Goal: Submit feedback/report problem: Submit feedback/report problem

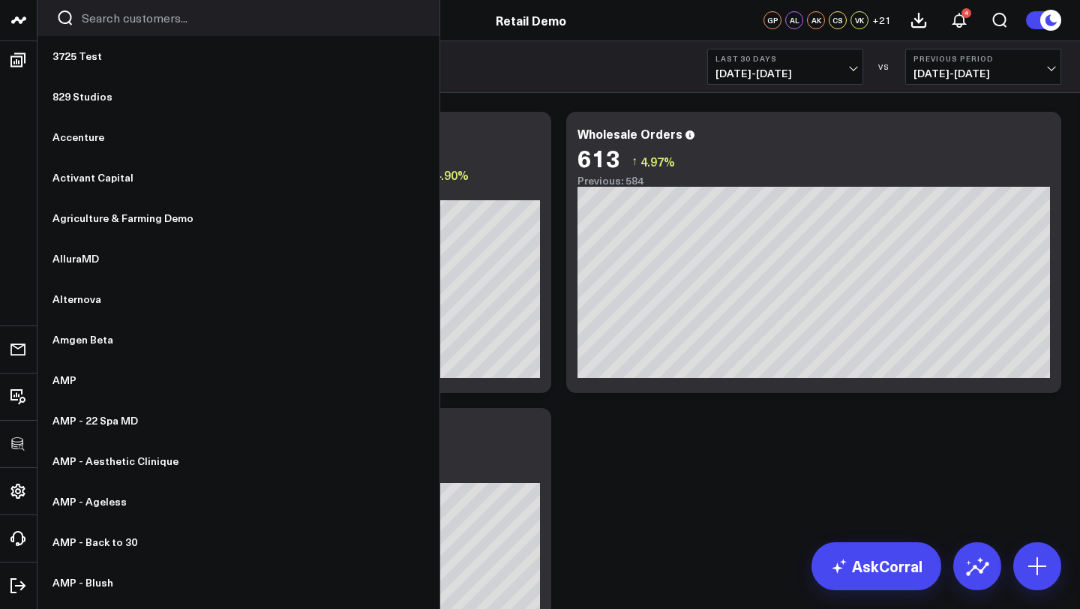
click at [103, 22] on input "Search customers input" at bounding box center [251, 18] width 339 height 16
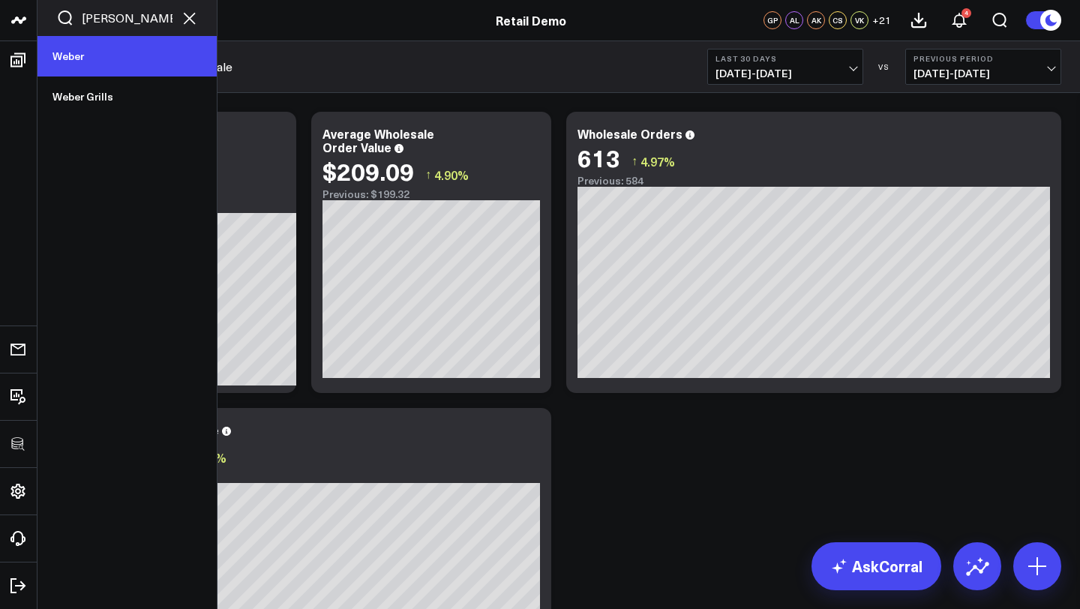
type input "weber"
click at [76, 62] on link "Weber" at bounding box center [126, 56] width 179 height 40
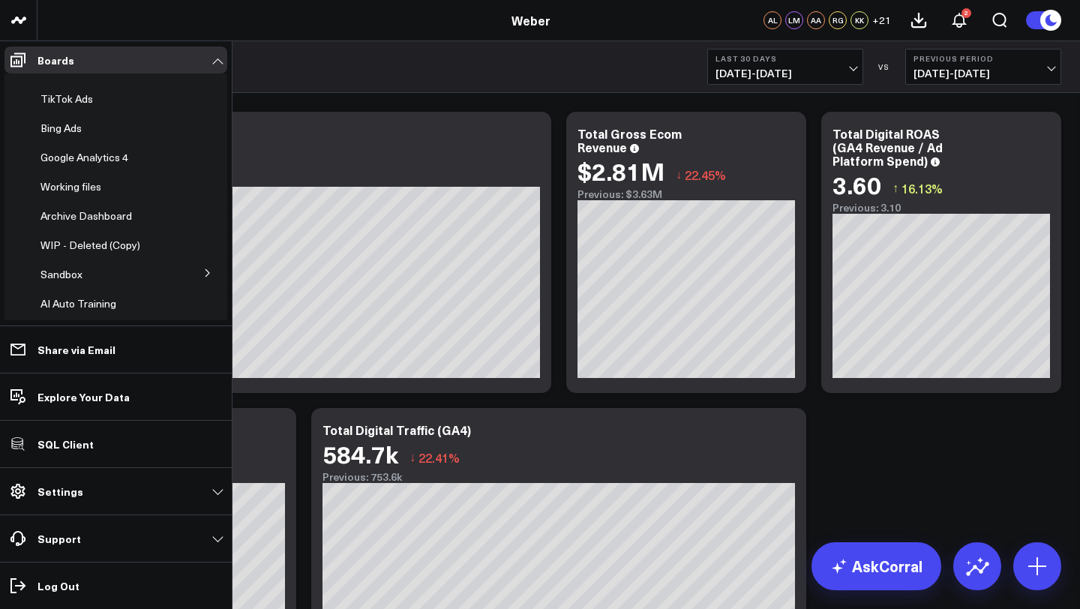
scroll to position [254, 0]
click at [87, 184] on span "Archive Dashboard" at bounding box center [85, 188] width 91 height 14
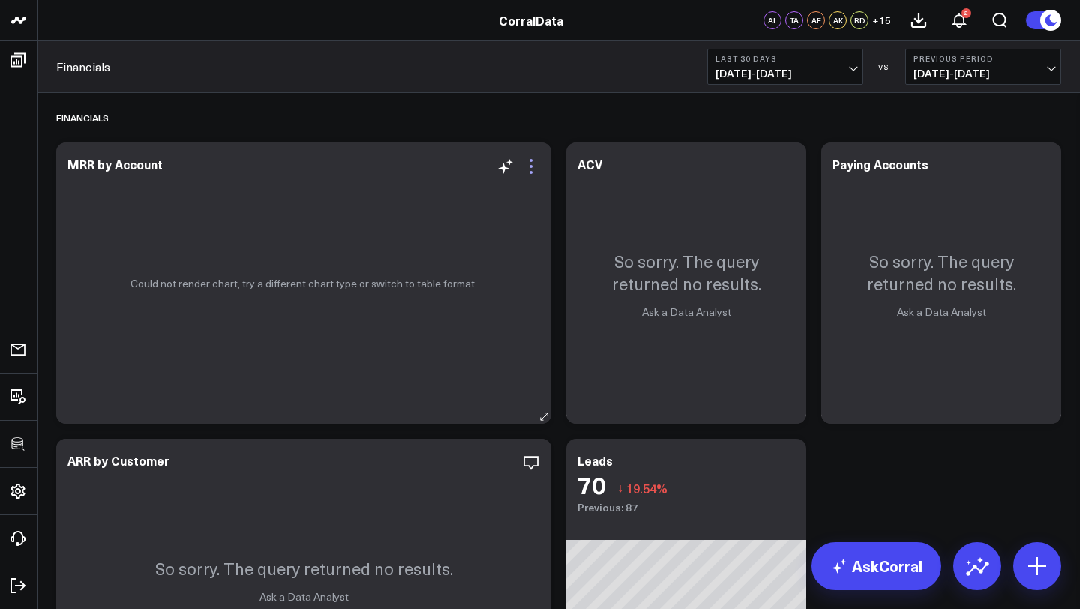
click at [528, 165] on icon at bounding box center [531, 166] width 18 height 18
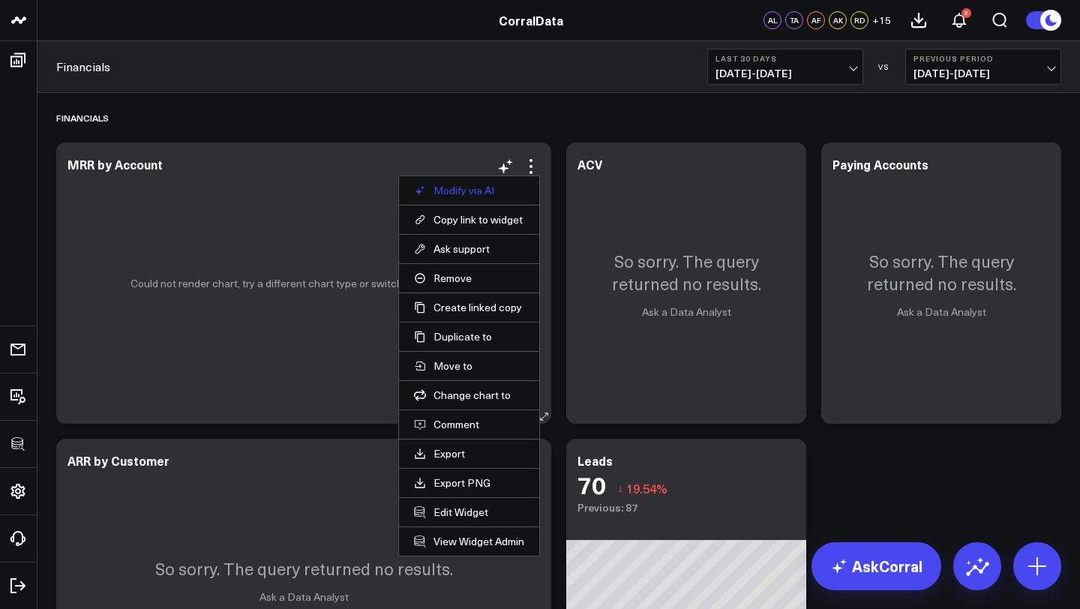
click at [455, 191] on button "Modify via AI" at bounding box center [469, 190] width 110 height 13
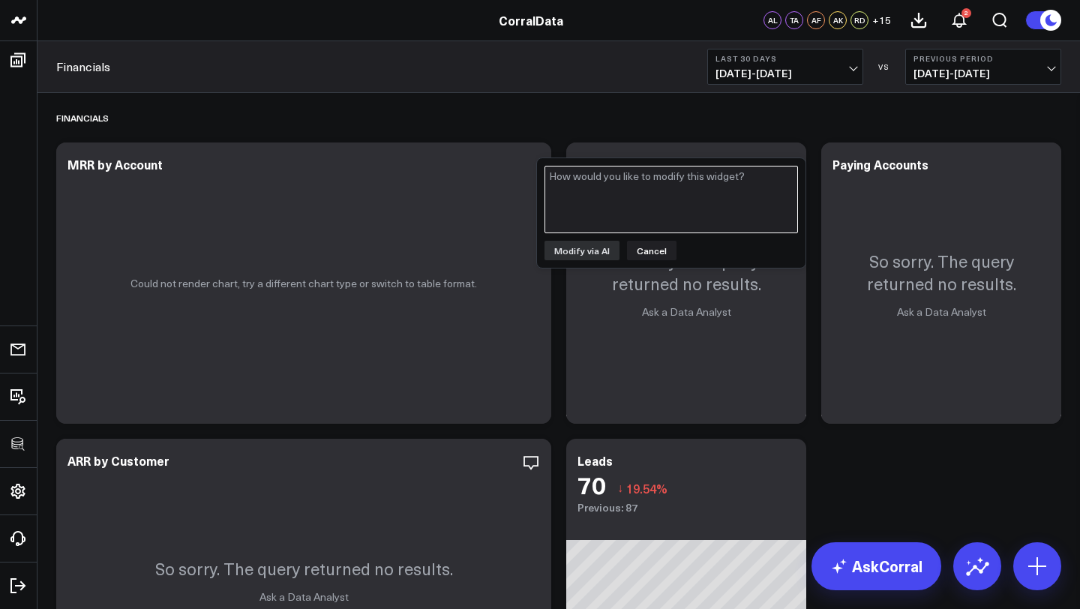
click at [589, 201] on textarea at bounding box center [670, 199] width 253 height 67
type textarea "Can you update this to pull data from stripe"
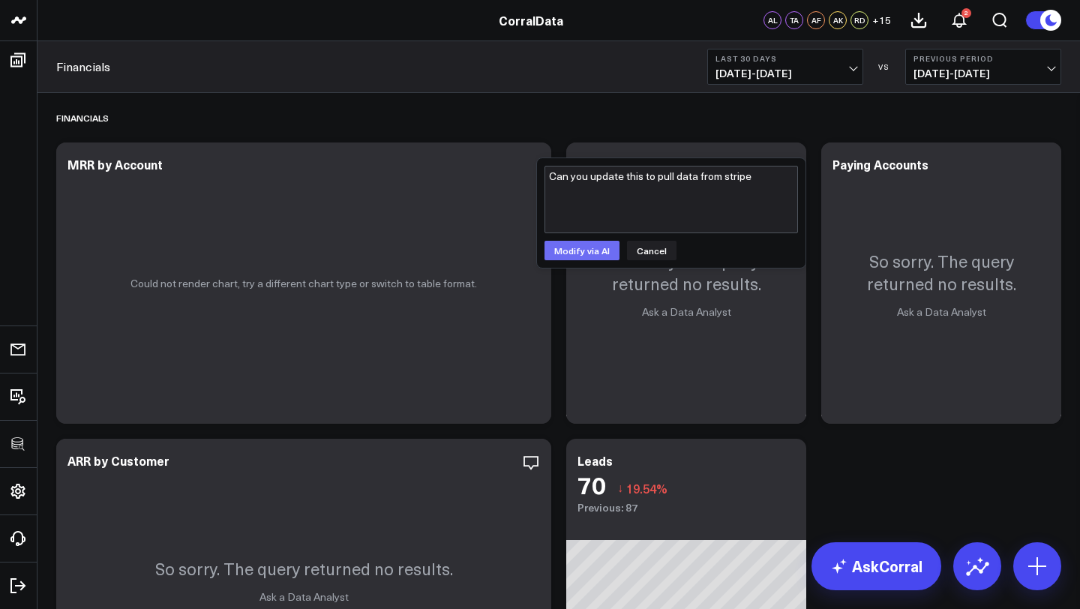
click at [588, 251] on button "Modify via AI" at bounding box center [581, 250] width 75 height 19
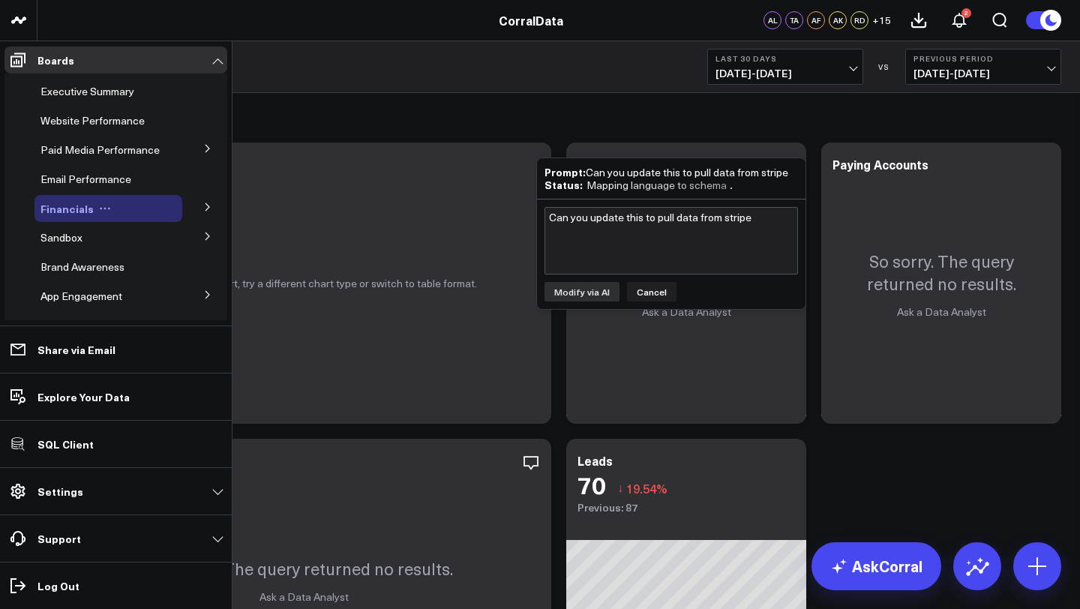
scroll to position [388, 0]
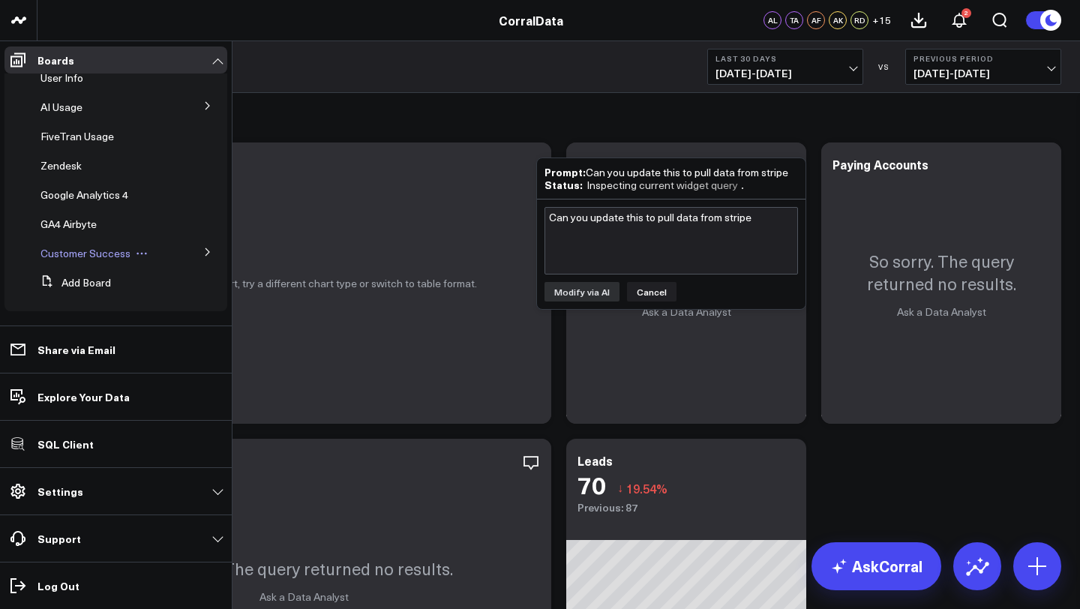
click at [92, 256] on span "Customer Success" at bounding box center [85, 253] width 90 height 14
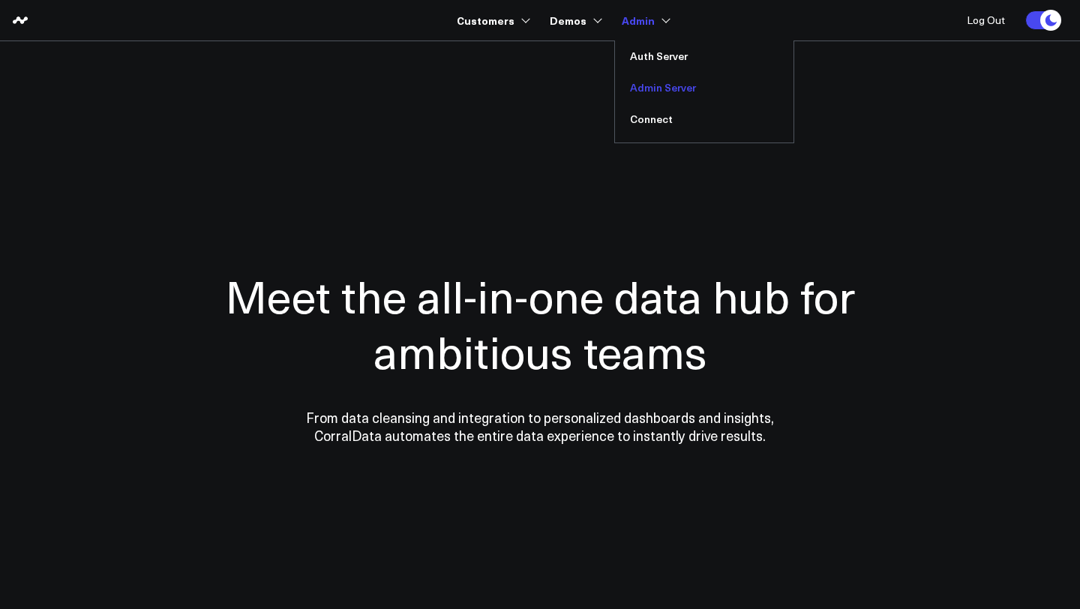
click at [658, 94] on link "Admin Server" at bounding box center [704, 87] width 178 height 31
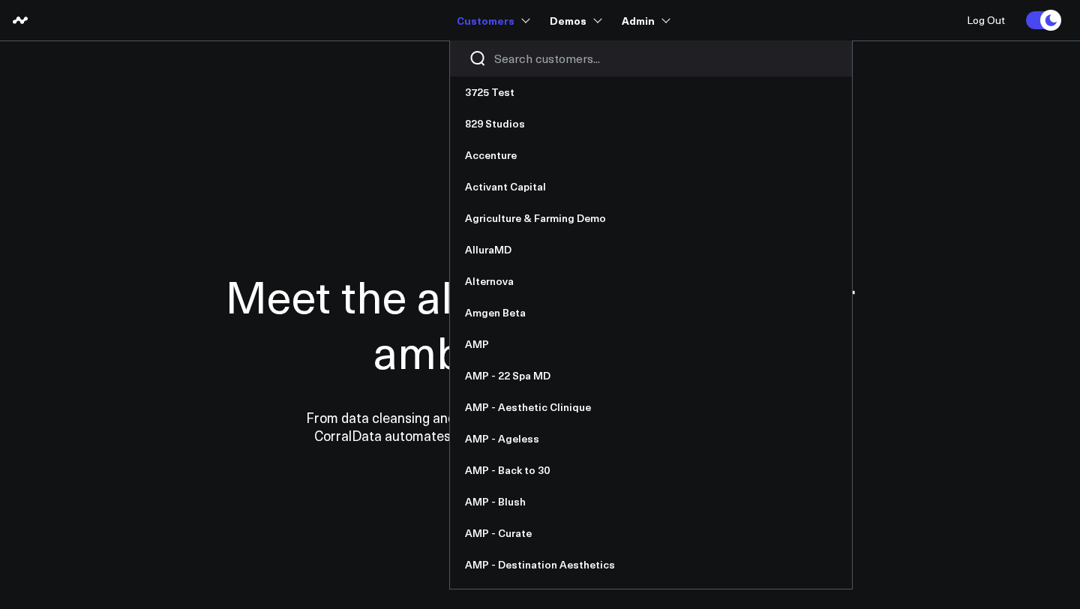
click at [520, 63] on input "Search customers input" at bounding box center [663, 58] width 339 height 16
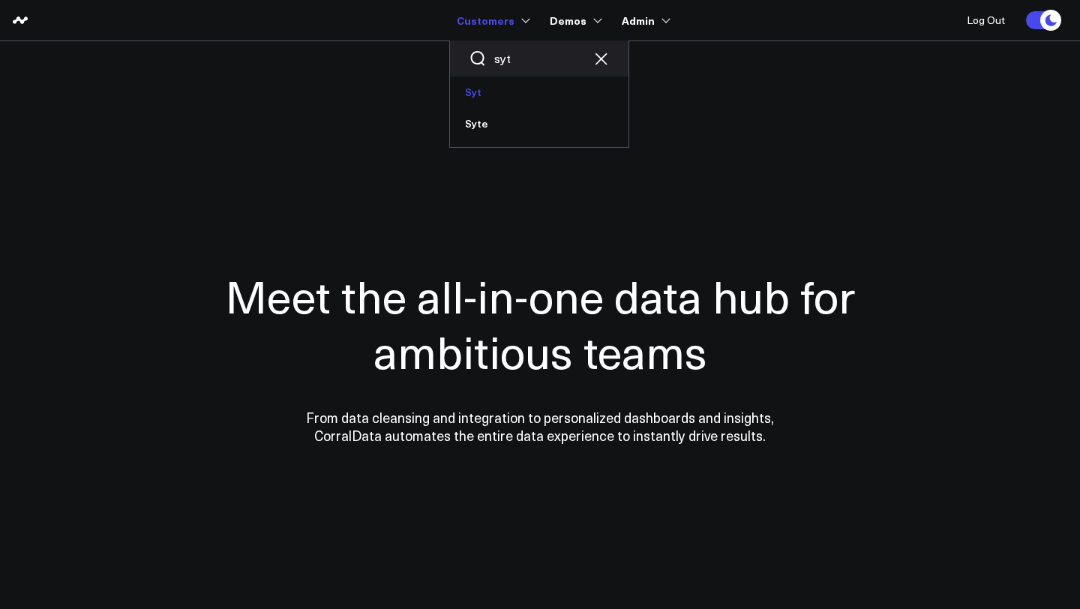
type input "syt"
click at [511, 95] on link "Syt" at bounding box center [539, 91] width 178 height 31
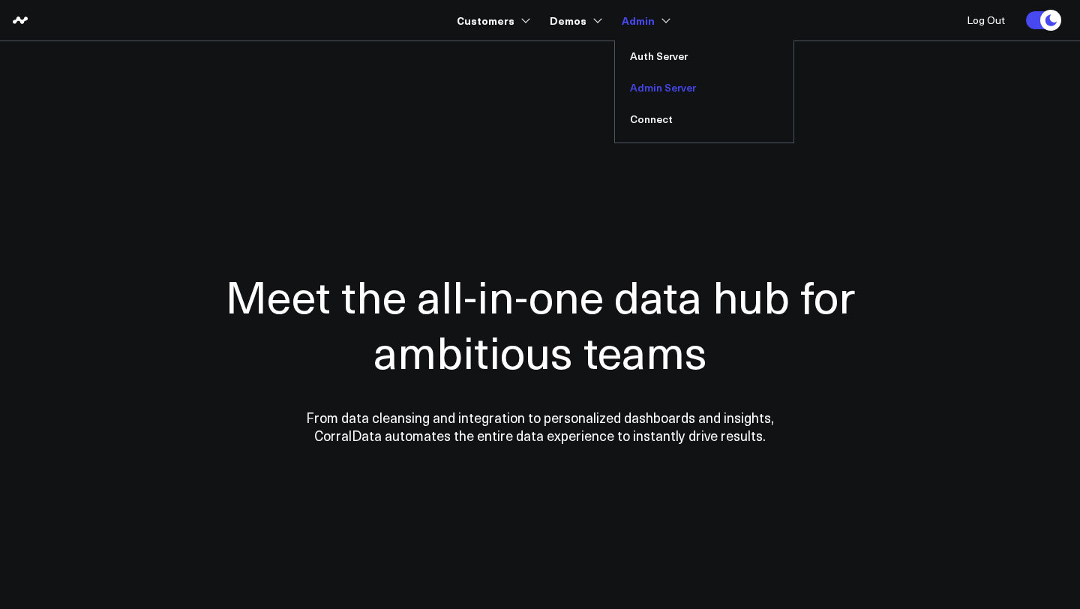
click at [662, 88] on link "Admin Server" at bounding box center [704, 87] width 178 height 31
